Goal: Task Accomplishment & Management: Manage account settings

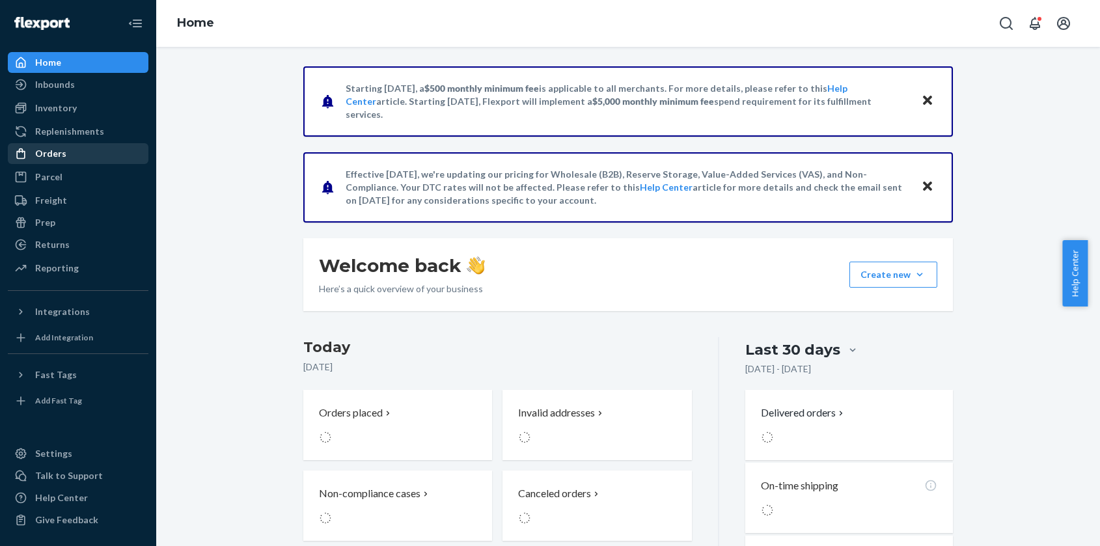
click at [48, 152] on div "Orders" at bounding box center [50, 153] width 31 height 13
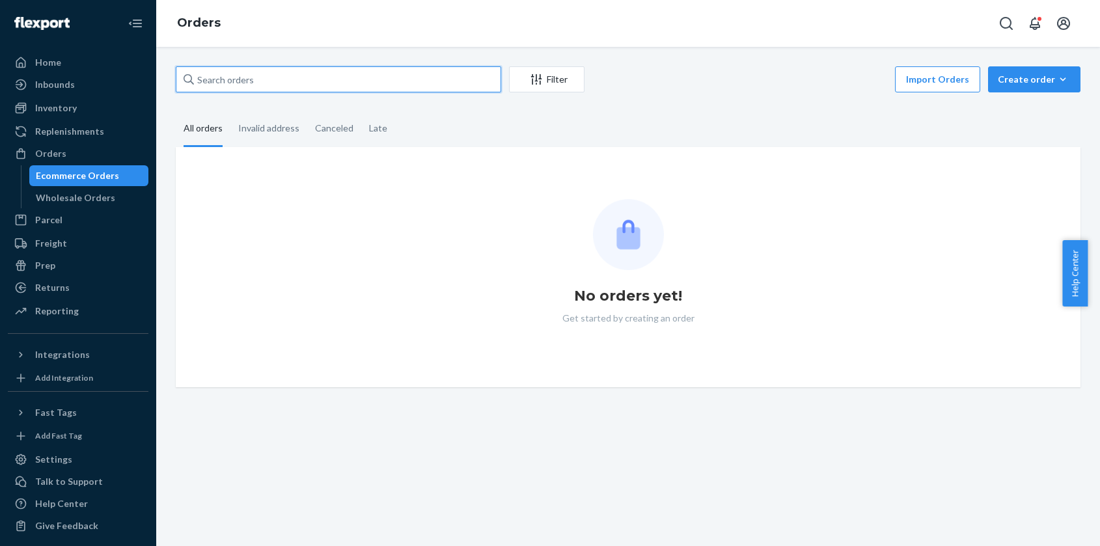
click at [294, 81] on input "text" at bounding box center [338, 79] width 325 height 26
paste input "14560"
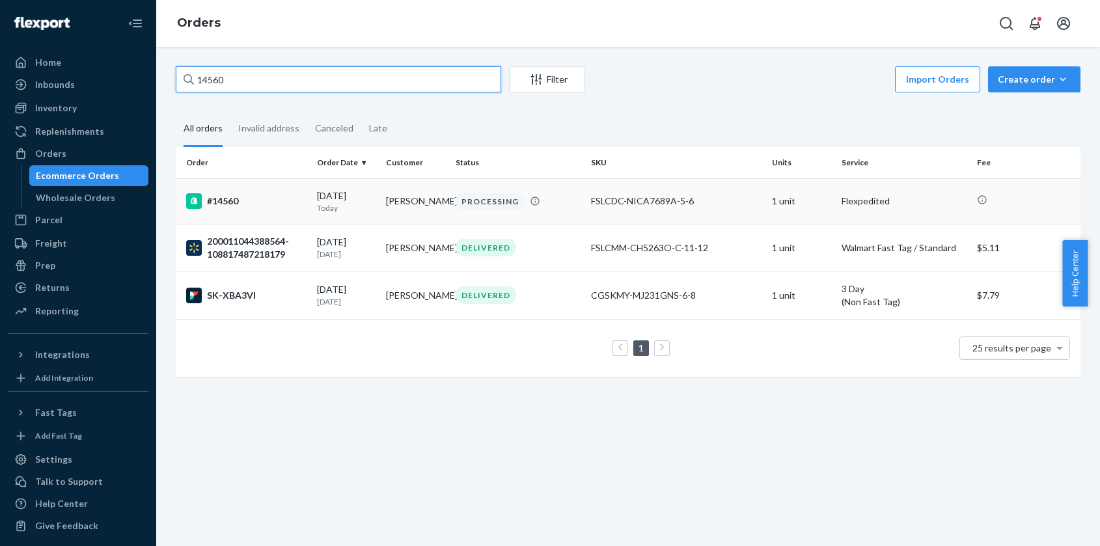
type input "14560"
click at [228, 202] on div "#14560" at bounding box center [246, 201] width 120 height 16
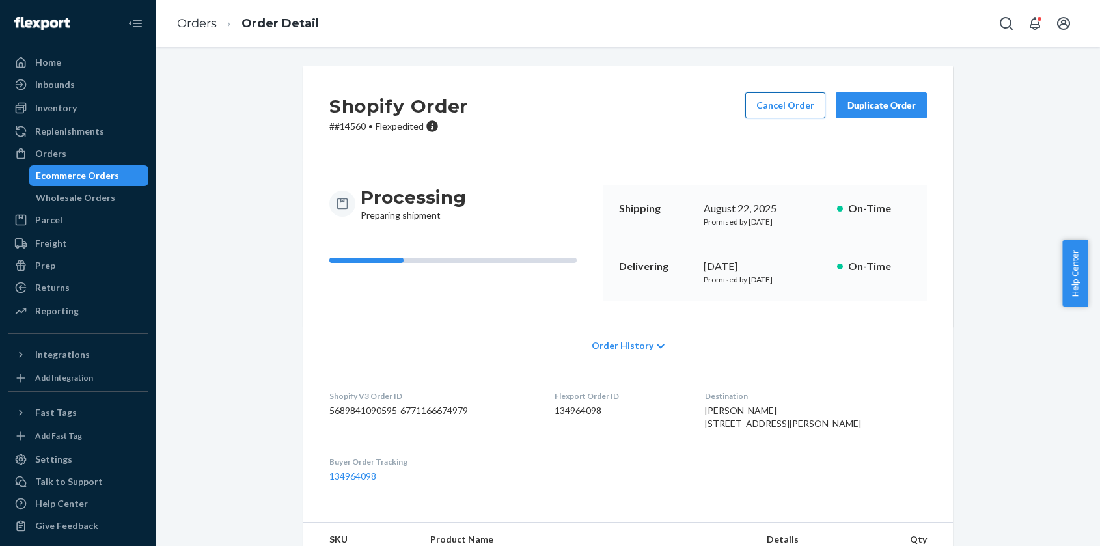
click at [769, 102] on button "Cancel Order" at bounding box center [785, 105] width 80 height 26
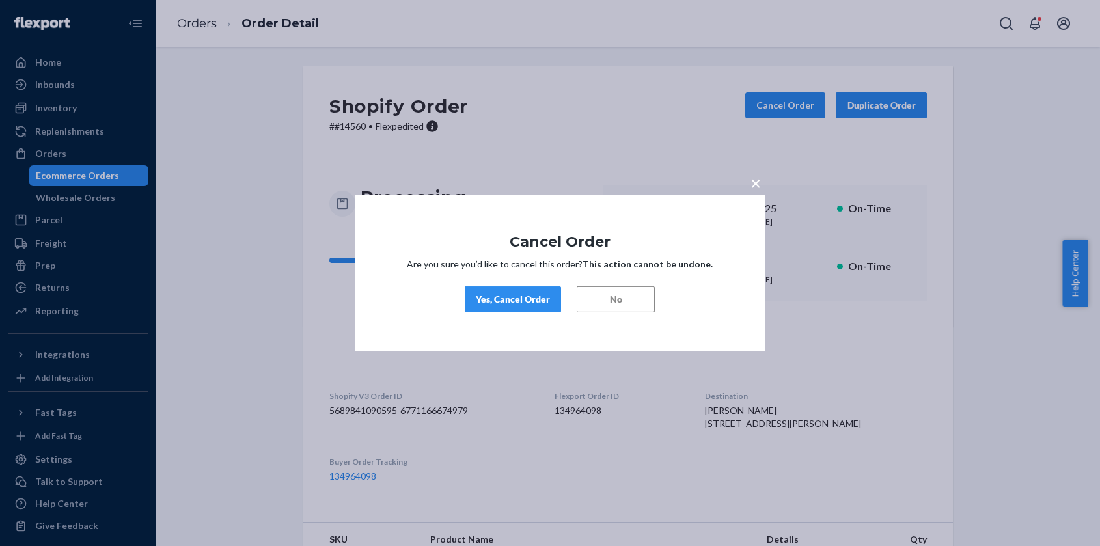
click at [517, 301] on div "Yes, Cancel Order" at bounding box center [513, 299] width 74 height 13
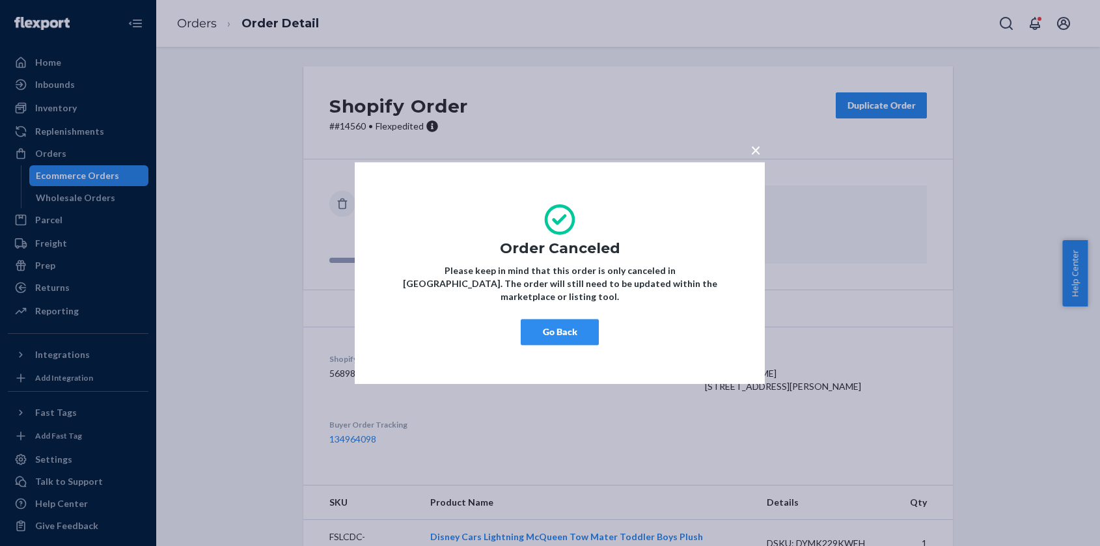
click at [223, 197] on div "× Order Canceled Please keep in mind that this order is only canceled in [GEOGR…" at bounding box center [550, 273] width 1100 height 546
